Goal: Task Accomplishment & Management: Use online tool/utility

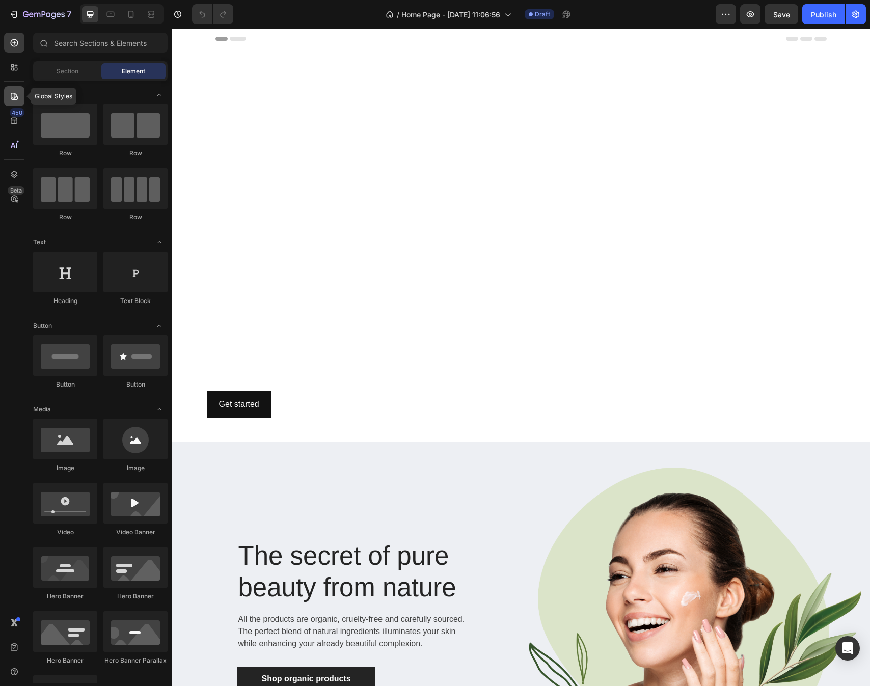
click at [14, 96] on icon at bounding box center [14, 96] width 7 height 7
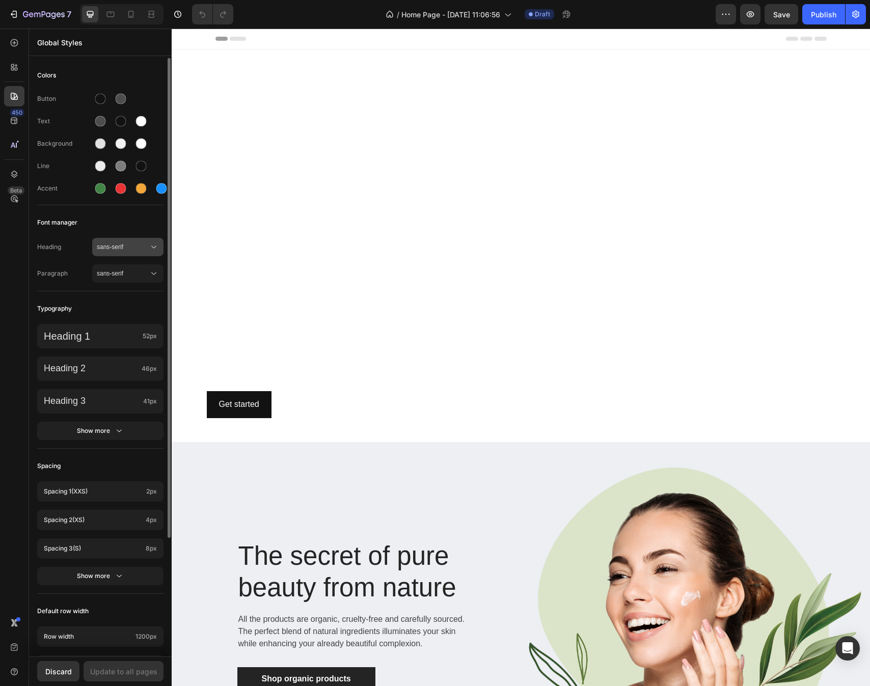
click at [120, 246] on span "sans-serif" at bounding box center [123, 246] width 52 height 9
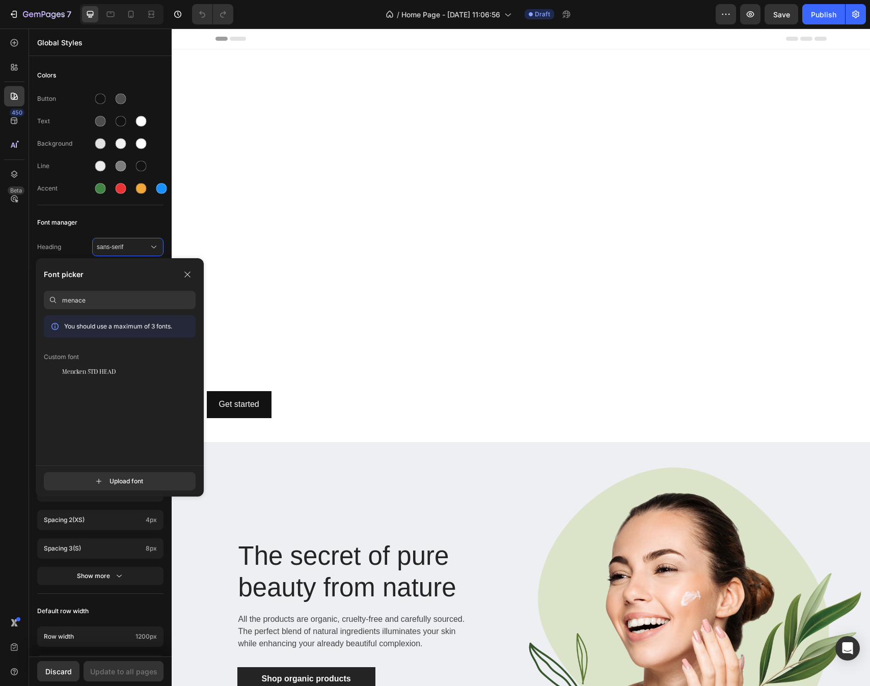
drag, startPoint x: 72, startPoint y: 318, endPoint x: 116, endPoint y: 372, distance: 69.8
click at [116, 372] on div "You should use a maximum of 3 fonts. Custom font Mencken STD HEAD" at bounding box center [120, 390] width 152 height 150
click at [95, 302] on input "menace" at bounding box center [128, 300] width 133 height 18
type input "menck"
click at [92, 374] on span "Mencken STD HEAD" at bounding box center [88, 371] width 53 height 9
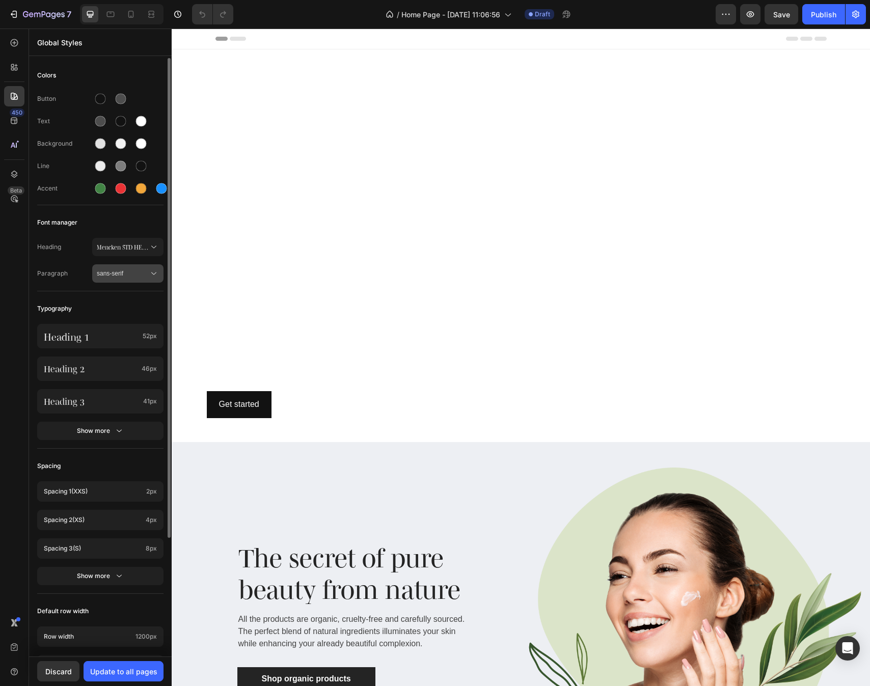
click at [111, 276] on span "sans-serif" at bounding box center [123, 273] width 52 height 9
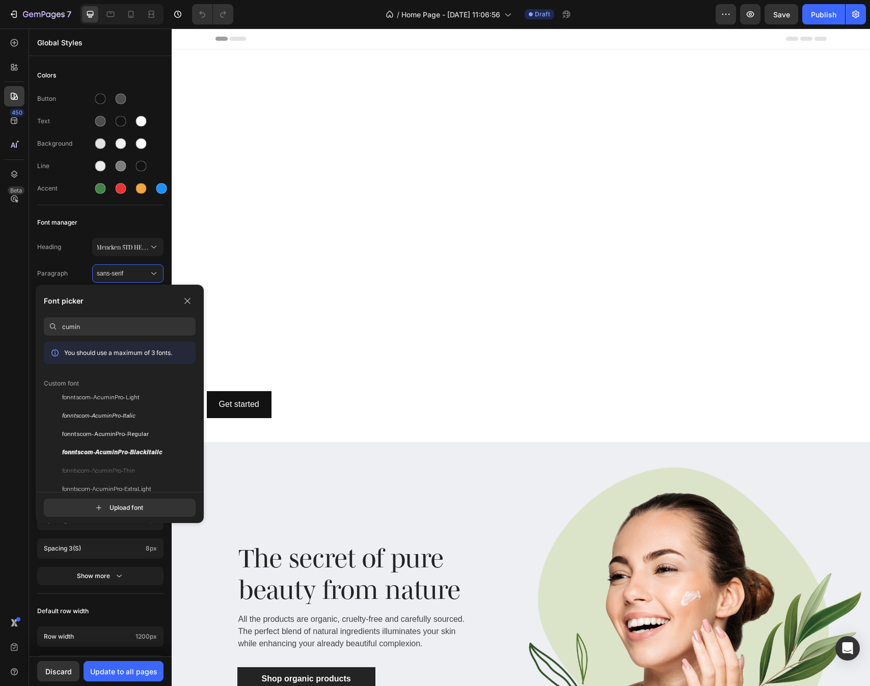
type input "cumin"
drag, startPoint x: 110, startPoint y: 376, endPoint x: 106, endPoint y: 434, distance: 58.2
click at [106, 434] on span "fonntscom-AcuminPro-Regular" at bounding box center [105, 434] width 87 height 9
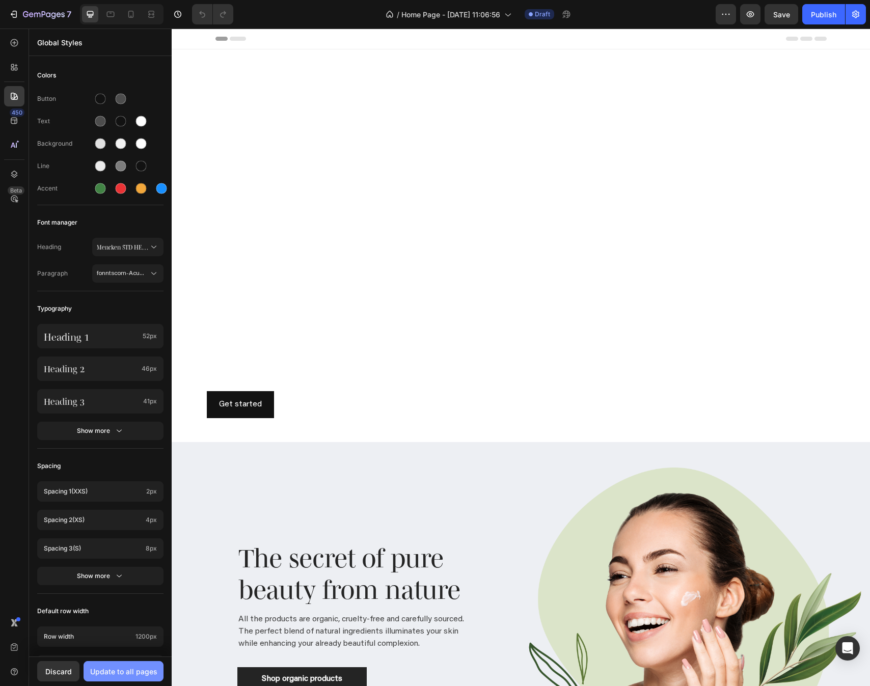
click at [114, 670] on div "Update to all pages" at bounding box center [123, 671] width 67 height 11
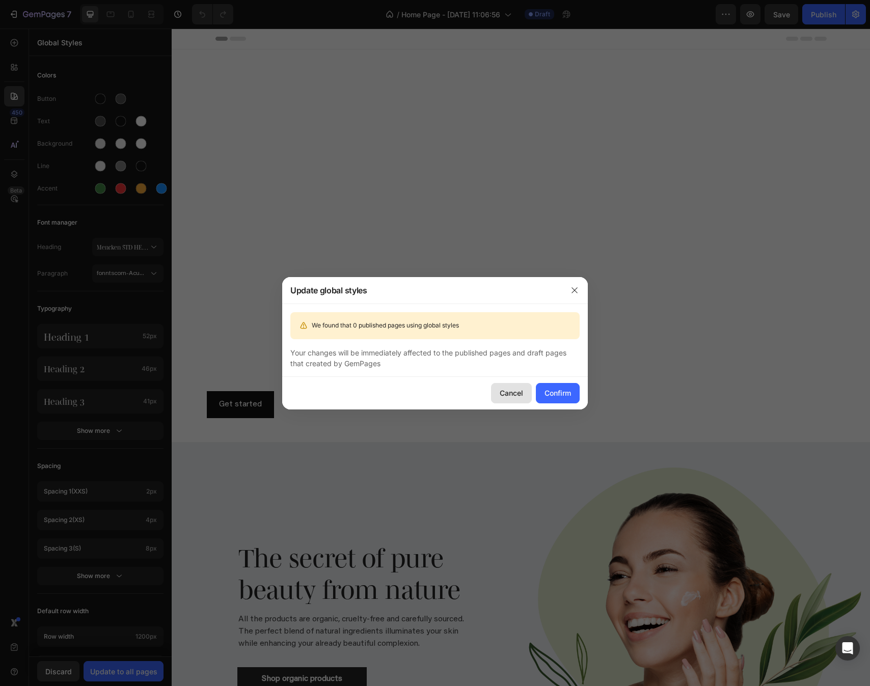
click at [522, 393] on div "Cancel" at bounding box center [511, 393] width 23 height 11
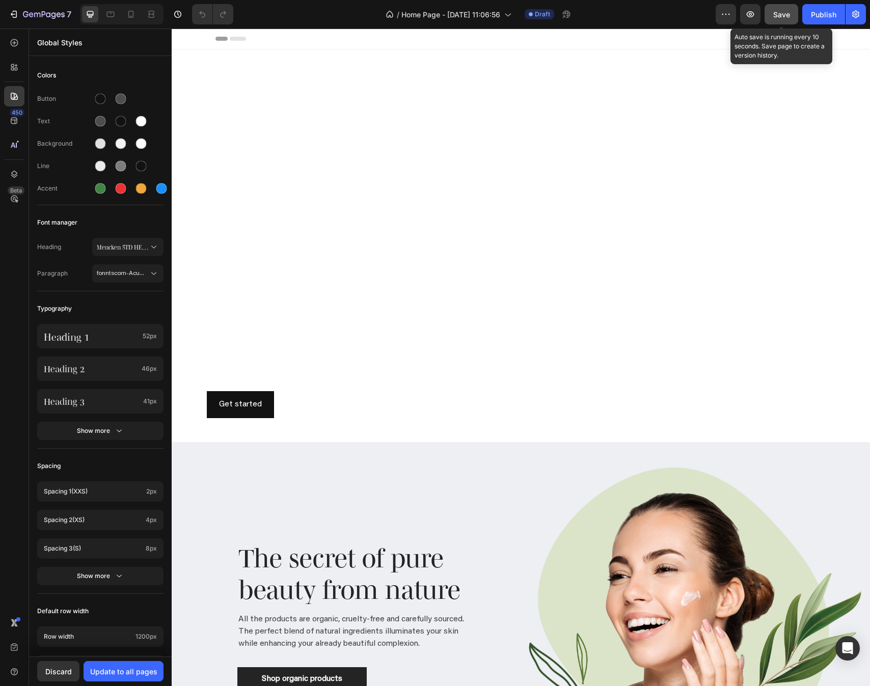
click at [777, 13] on span "Save" at bounding box center [781, 14] width 17 height 9
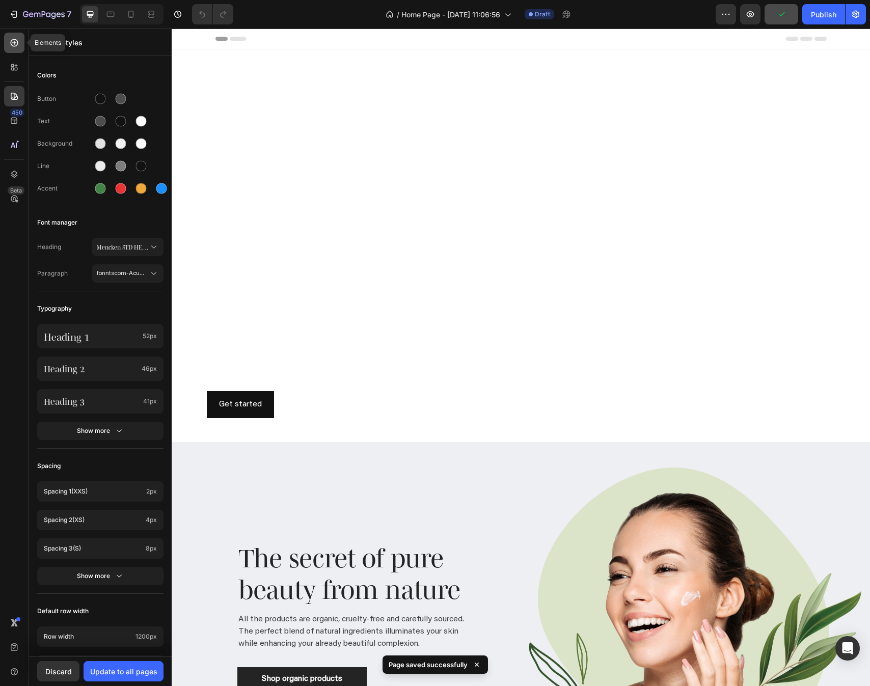
click at [13, 40] on icon at bounding box center [15, 43] width 8 height 8
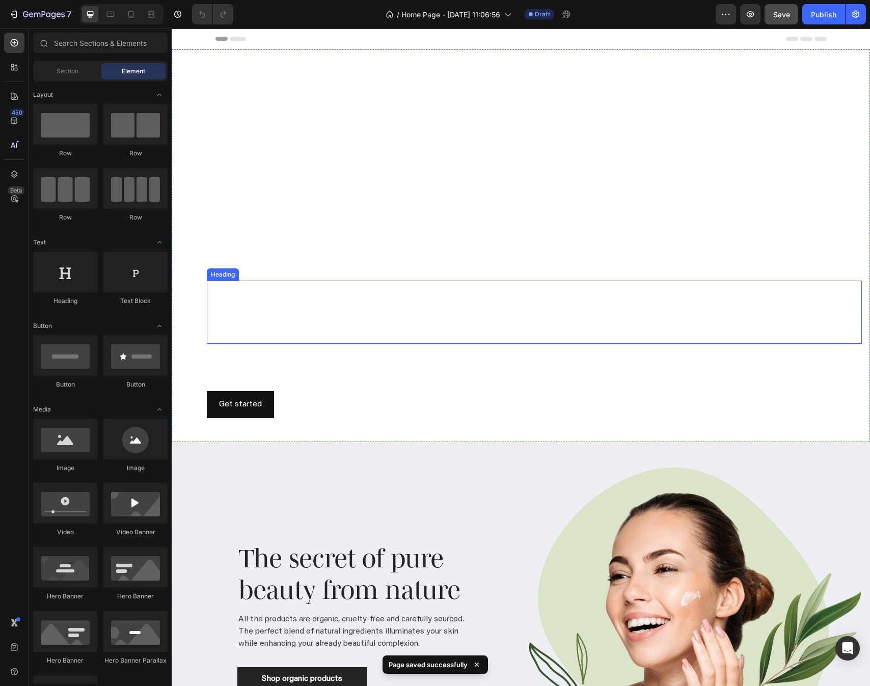
click at [415, 307] on h2 "The last baby care routine you'll ever need" at bounding box center [370, 312] width 327 height 63
click at [381, 302] on h2 "The last baby care routine you'll ever need" at bounding box center [370, 312] width 327 height 63
drag, startPoint x: 350, startPoint y: 323, endPoint x: 336, endPoint y: 309, distance: 20.2
